Goal: Information Seeking & Learning: Learn about a topic

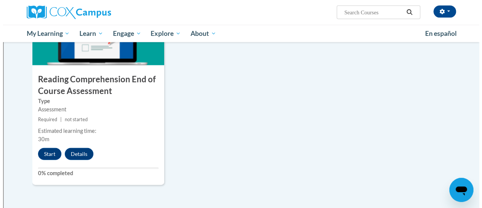
scroll to position [843, 0]
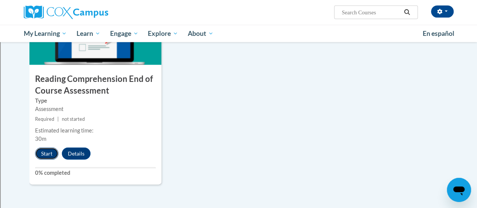
click at [50, 153] on button "Start" at bounding box center [46, 153] width 23 height 12
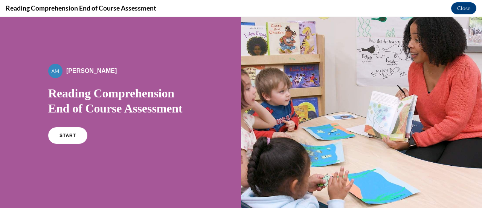
scroll to position [0, 0]
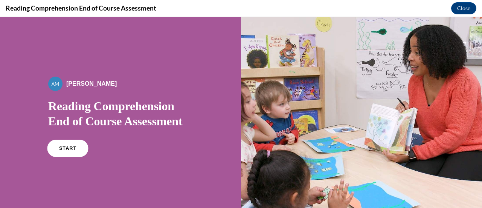
click at [66, 145] on span "START" at bounding box center [67, 148] width 17 height 6
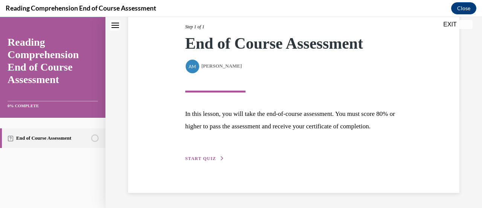
scroll to position [110, 0]
click at [198, 157] on span "START QUIZ" at bounding box center [200, 158] width 31 height 5
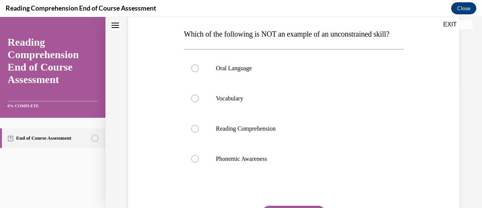
scroll to position [118, 0]
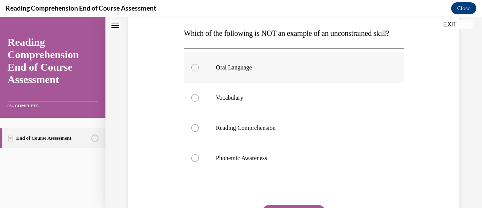
click at [195, 71] on div at bounding box center [195, 68] width 8 height 8
click at [195, 71] on input "Oral Language" at bounding box center [195, 68] width 8 height 8
radio input "true"
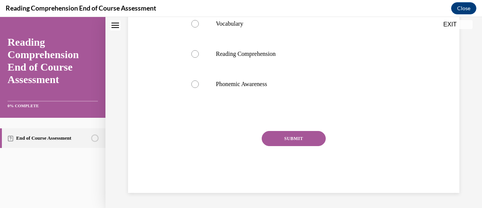
click at [268, 142] on button "SUBMIT" at bounding box center [294, 138] width 64 height 15
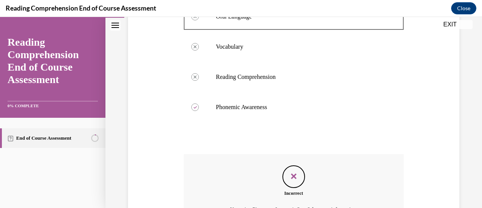
scroll to position [168, 0]
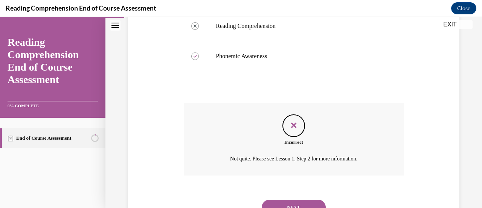
click at [268, 142] on div "Incorrect Not quite. Please see Lesson 1, Step 2 for more information." at bounding box center [294, 139] width 220 height 72
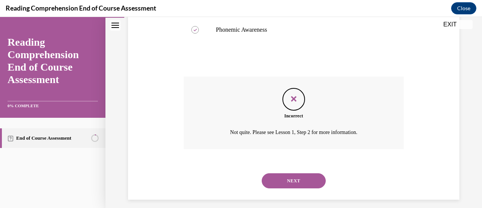
scroll to position [268, 0]
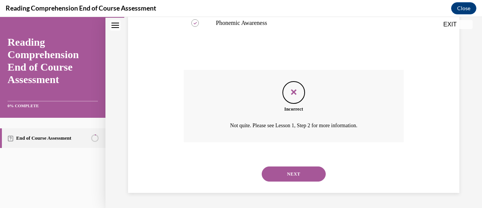
click at [283, 133] on div "Incorrect Not quite. Please see Lesson 1, Step 2 for more information." at bounding box center [294, 106] width 220 height 72
click at [295, 172] on button "NEXT" at bounding box center [294, 173] width 64 height 15
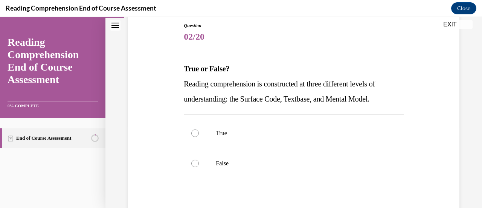
scroll to position [84, 0]
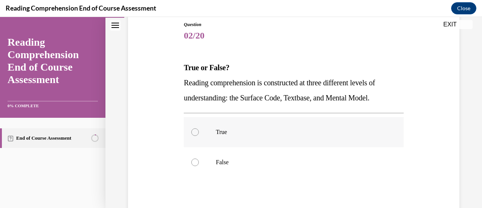
click at [198, 133] on div at bounding box center [195, 132] width 8 height 8
click at [198, 133] on input "True" at bounding box center [195, 132] width 8 height 8
radio input "true"
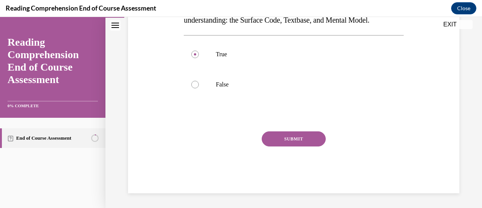
click at [292, 135] on button "SUBMIT" at bounding box center [294, 138] width 64 height 15
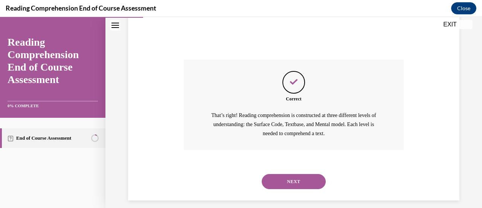
scroll to position [240, 0]
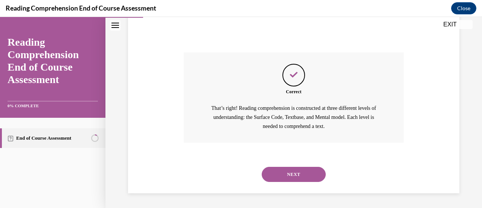
click at [291, 175] on button "NEXT" at bounding box center [294, 174] width 64 height 15
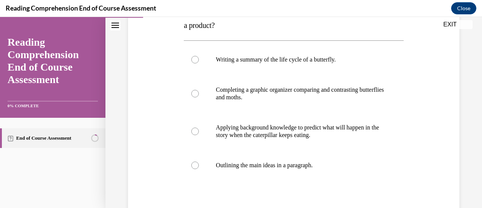
scroll to position [142, 0]
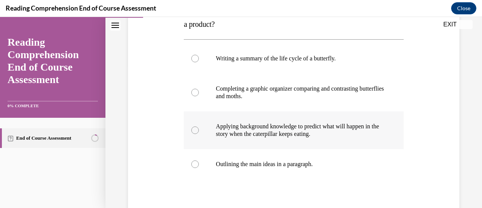
click at [196, 131] on div at bounding box center [195, 130] width 8 height 8
click at [196, 131] on input "Applying background knowledge to predict what will happen in the story when the…" at bounding box center [195, 130] width 8 height 8
radio input "true"
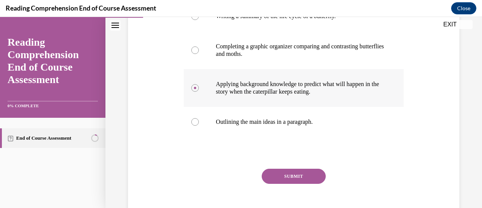
scroll to position [188, 0]
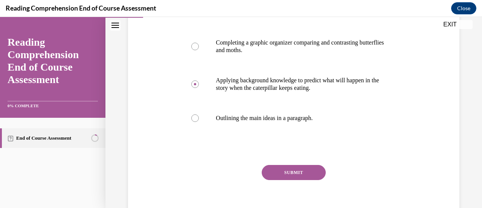
click at [277, 170] on button "SUBMIT" at bounding box center [294, 172] width 64 height 15
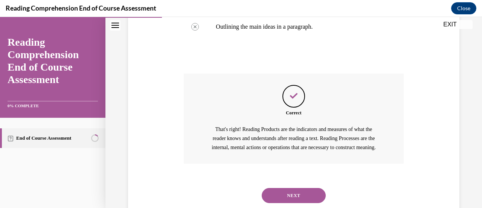
scroll to position [309, 0]
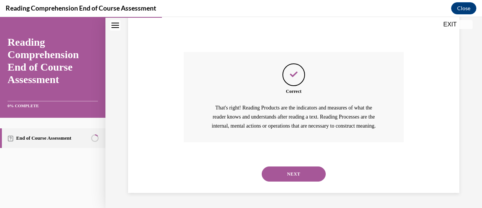
click at [290, 170] on button "NEXT" at bounding box center [294, 173] width 64 height 15
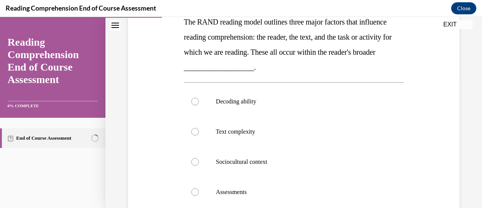
scroll to position [129, 0]
click at [193, 133] on div at bounding box center [195, 132] width 8 height 8
click at [193, 133] on input "Text complexity" at bounding box center [195, 132] width 8 height 8
radio input "true"
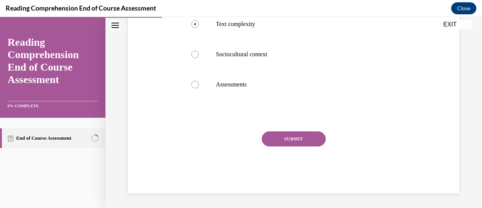
click at [293, 138] on button "SUBMIT" at bounding box center [294, 138] width 64 height 15
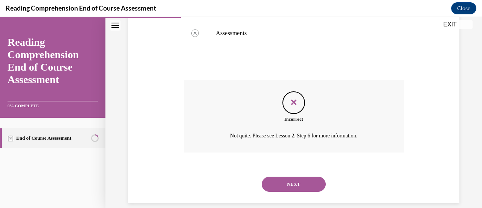
scroll to position [288, 0]
click at [289, 184] on button "NEXT" at bounding box center [294, 183] width 64 height 15
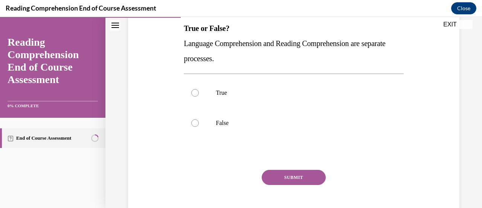
scroll to position [126, 0]
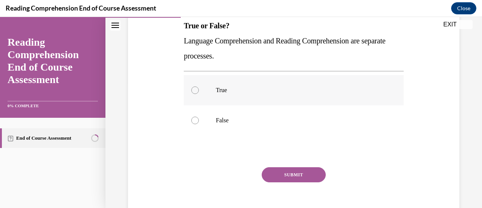
click at [194, 90] on div at bounding box center [195, 90] width 8 height 8
click at [194, 90] on input "True" at bounding box center [195, 90] width 8 height 8
radio input "true"
click at [295, 175] on button "SUBMIT" at bounding box center [294, 174] width 64 height 15
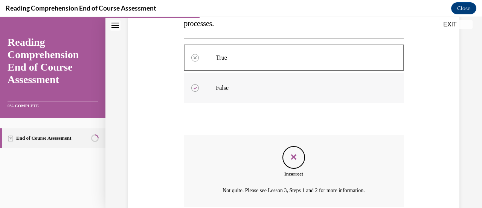
scroll to position [222, 0]
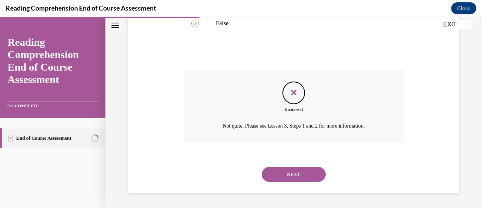
click at [291, 171] on button "NEXT" at bounding box center [294, 174] width 64 height 15
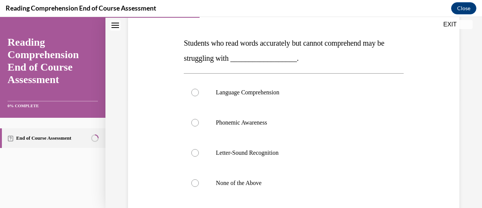
scroll to position [109, 0]
click at [197, 91] on div at bounding box center [195, 92] width 8 height 8
click at [197, 91] on input "Language Comprehension" at bounding box center [195, 92] width 8 height 8
radio input "true"
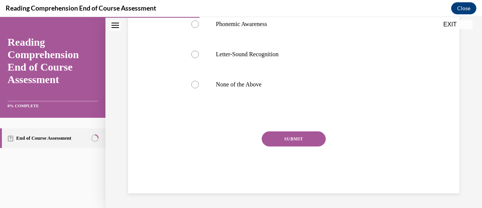
click at [314, 136] on button "SUBMIT" at bounding box center [294, 138] width 64 height 15
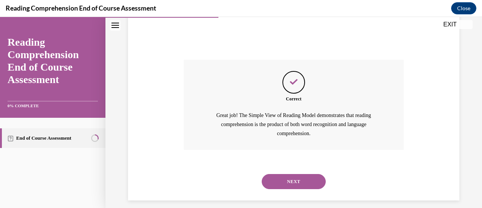
scroll to position [285, 0]
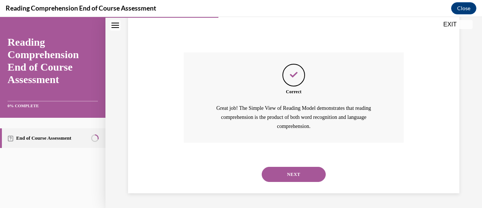
click at [288, 176] on button "NEXT" at bounding box center [294, 174] width 64 height 15
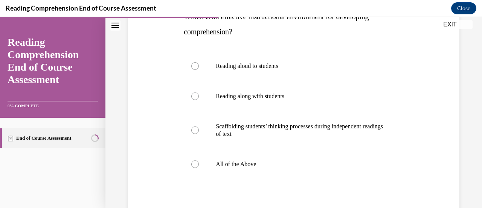
scroll to position [135, 0]
click at [196, 131] on div at bounding box center [195, 130] width 8 height 8
click at [196, 131] on input "Scaffolding students’ thinking processes during independent readings of text" at bounding box center [195, 130] width 8 height 8
radio input "true"
click at [196, 166] on div at bounding box center [195, 164] width 8 height 8
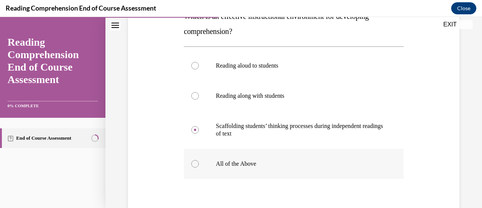
click at [196, 166] on input "All of the Above" at bounding box center [195, 164] width 8 height 8
radio input "true"
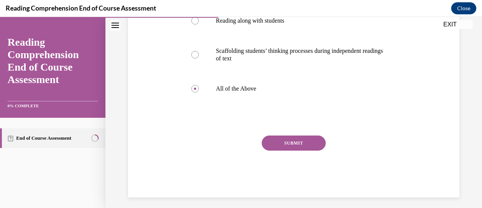
click at [299, 144] on button "SUBMIT" at bounding box center [294, 142] width 64 height 15
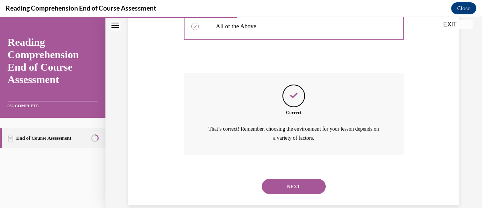
scroll to position [284, 0]
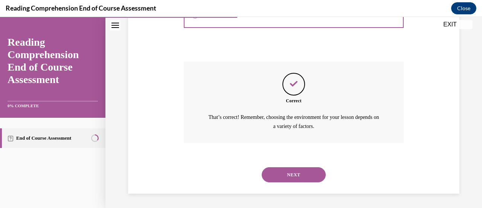
click at [294, 170] on button "NEXT" at bounding box center [294, 174] width 64 height 15
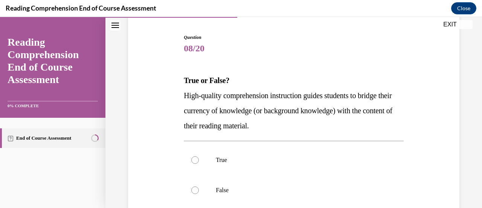
scroll to position [109, 0]
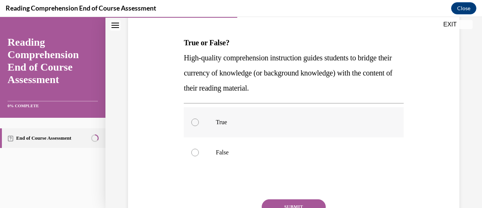
click at [193, 124] on div at bounding box center [195, 122] width 8 height 8
click at [193, 124] on input "True" at bounding box center [195, 122] width 8 height 8
radio input "true"
click at [278, 200] on button "SUBMIT" at bounding box center [294, 206] width 64 height 15
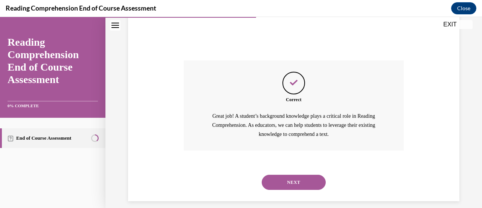
scroll to position [255, 0]
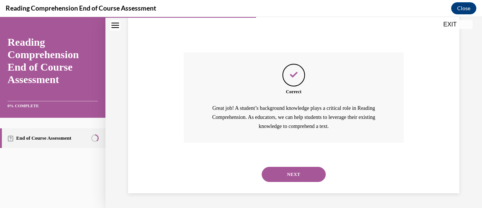
click at [297, 171] on button "NEXT" at bounding box center [294, 174] width 64 height 15
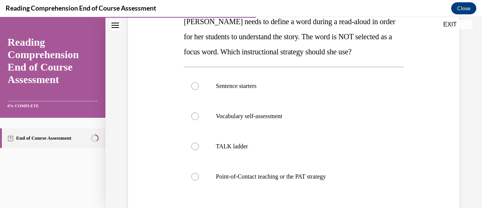
scroll to position [129, 0]
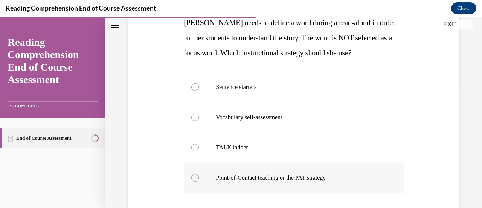
click at [196, 178] on div at bounding box center [195, 178] width 8 height 8
click at [196, 178] on input "Point-of-Contact teaching or the PAT strategy" at bounding box center [195, 178] width 8 height 8
radio input "true"
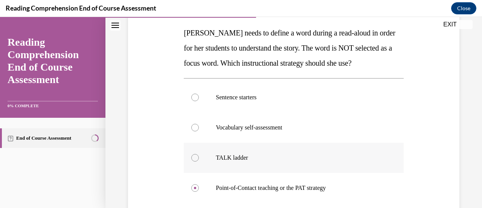
scroll to position [161, 0]
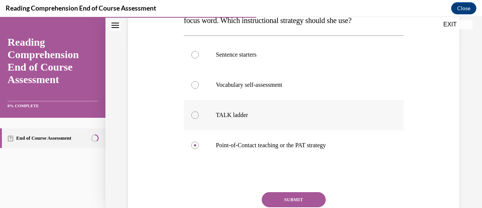
click at [196, 117] on div at bounding box center [195, 115] width 8 height 8
click at [196, 117] on input "TALK ladder" at bounding box center [195, 115] width 8 height 8
radio input "true"
click at [289, 196] on button "SUBMIT" at bounding box center [294, 199] width 64 height 15
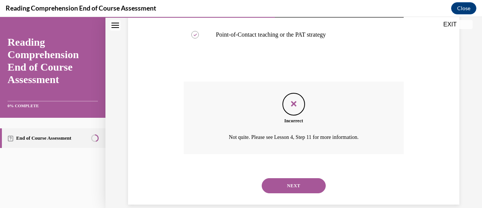
scroll to position [272, 0]
click at [294, 184] on button "NEXT" at bounding box center [294, 185] width 64 height 15
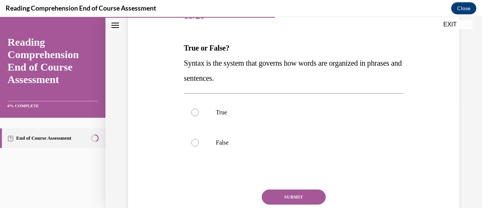
scroll to position [107, 0]
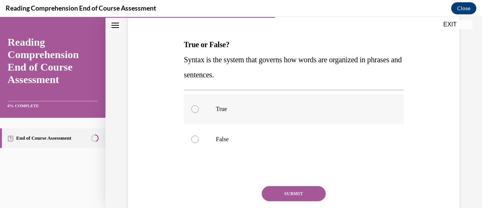
click at [194, 111] on div at bounding box center [195, 109] width 8 height 8
click at [194, 111] on input "True" at bounding box center [195, 109] width 8 height 8
radio input "true"
click at [277, 196] on button "SUBMIT" at bounding box center [294, 193] width 64 height 15
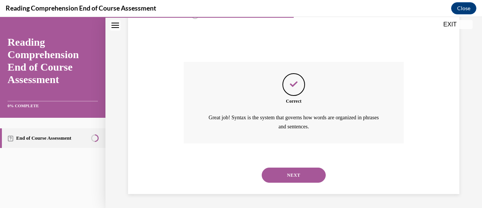
scroll to position [231, 0]
click at [282, 172] on button "NEXT" at bounding box center [294, 174] width 64 height 15
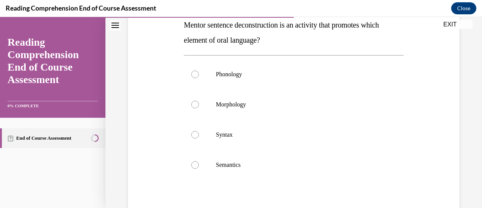
scroll to position [131, 0]
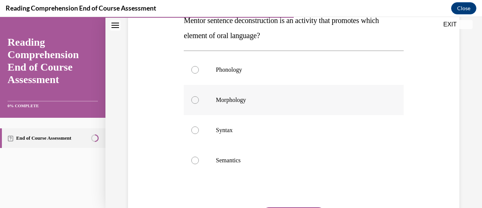
click at [194, 100] on div at bounding box center [195, 100] width 8 height 8
click at [194, 100] on input "Morphology" at bounding box center [195, 100] width 8 height 8
radio input "true"
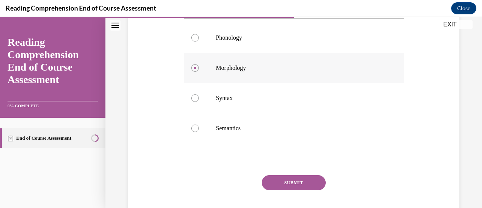
scroll to position [164, 0]
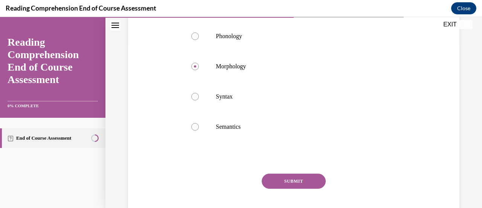
click at [273, 180] on button "SUBMIT" at bounding box center [294, 180] width 64 height 15
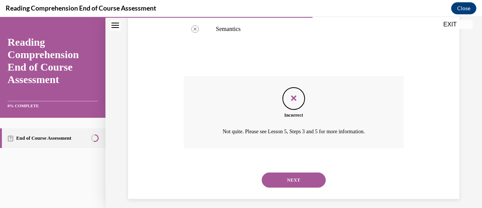
scroll to position [268, 0]
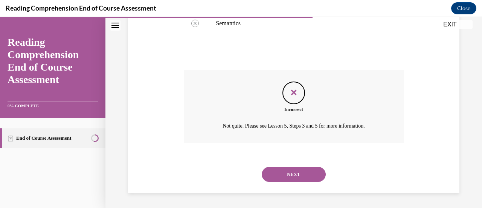
click at [282, 177] on button "NEXT" at bounding box center [294, 174] width 64 height 15
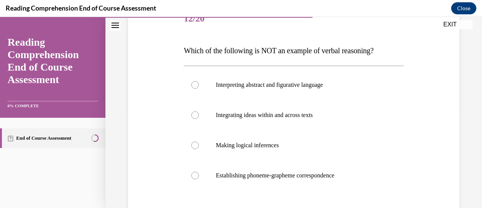
scroll to position [112, 0]
